Goal: Check status: Check status

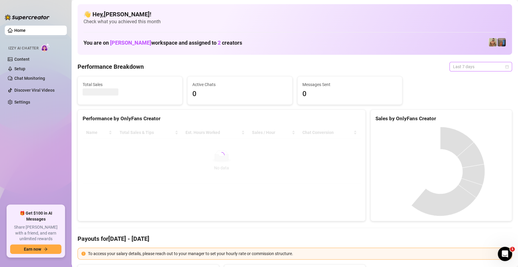
click at [463, 68] on span "Last 7 days" at bounding box center [480, 66] width 55 height 9
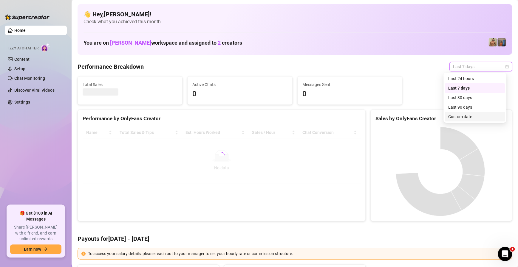
click at [451, 118] on div "Custom date" at bounding box center [474, 117] width 53 height 7
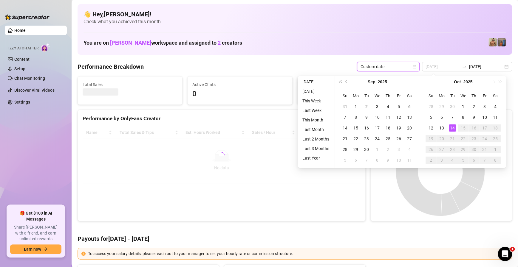
type input "[DATE]"
click at [451, 130] on div "14" at bounding box center [451, 128] width 7 height 7
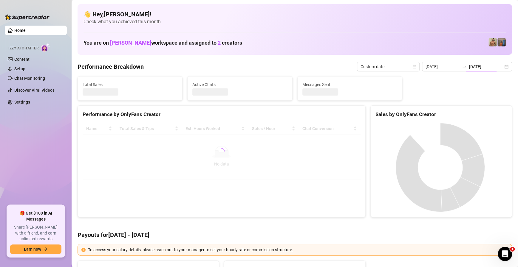
type input "[DATE]"
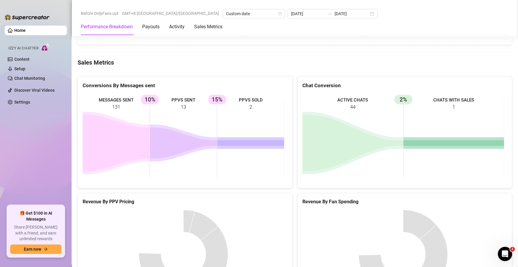
scroll to position [782, 0]
